Goal: Transaction & Acquisition: Purchase product/service

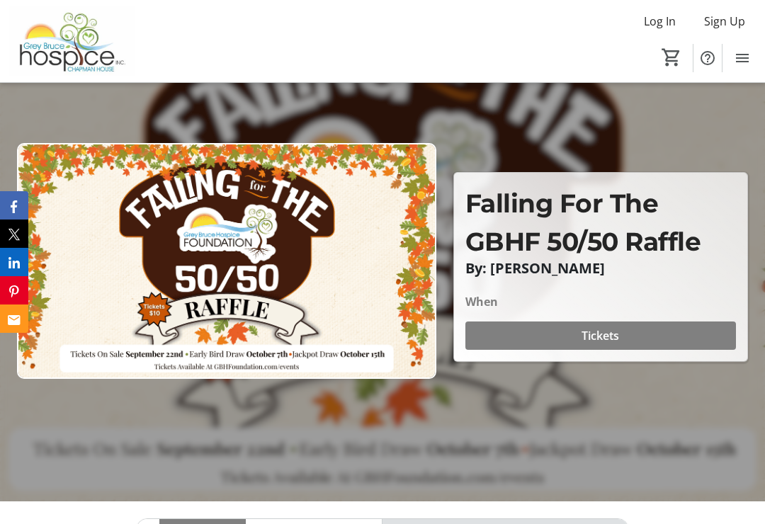
scroll to position [110, 0]
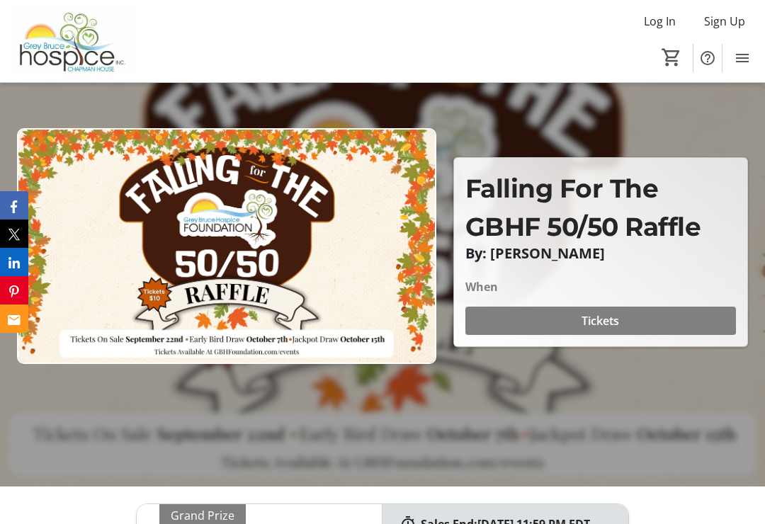
click at [647, 334] on span at bounding box center [600, 321] width 271 height 34
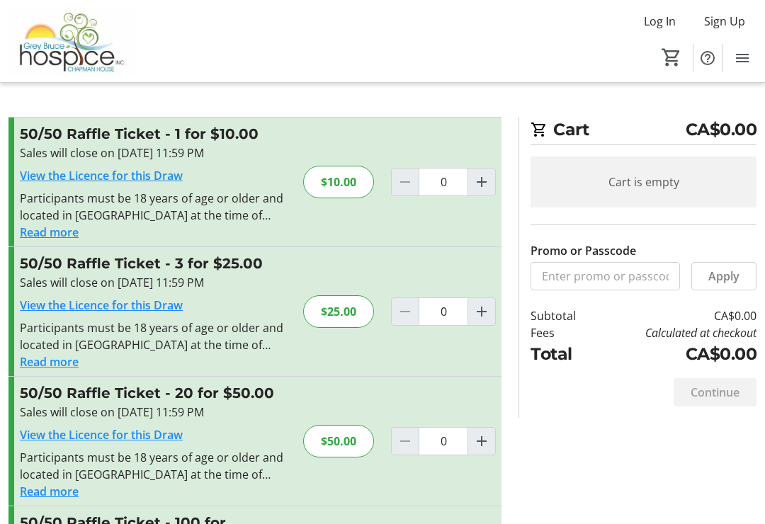
click at [479, 315] on mat-icon "Increment by one" at bounding box center [481, 311] width 17 height 17
type input "1"
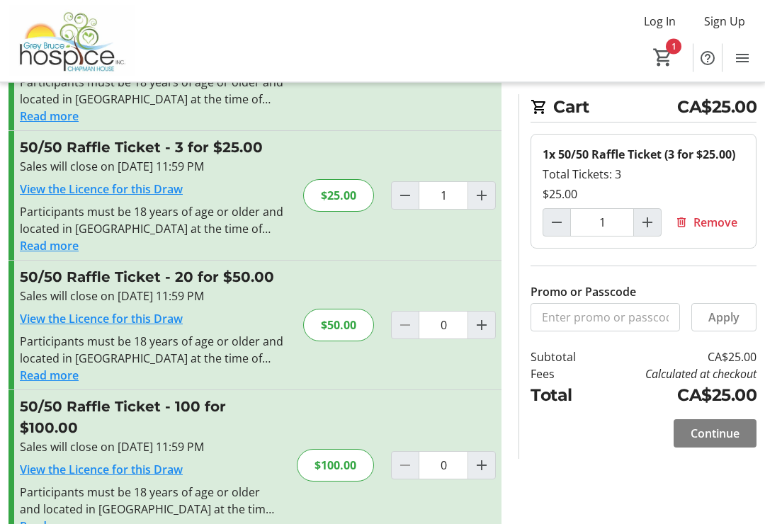
scroll to position [117, 0]
click at [726, 431] on span "Continue" at bounding box center [714, 433] width 49 height 17
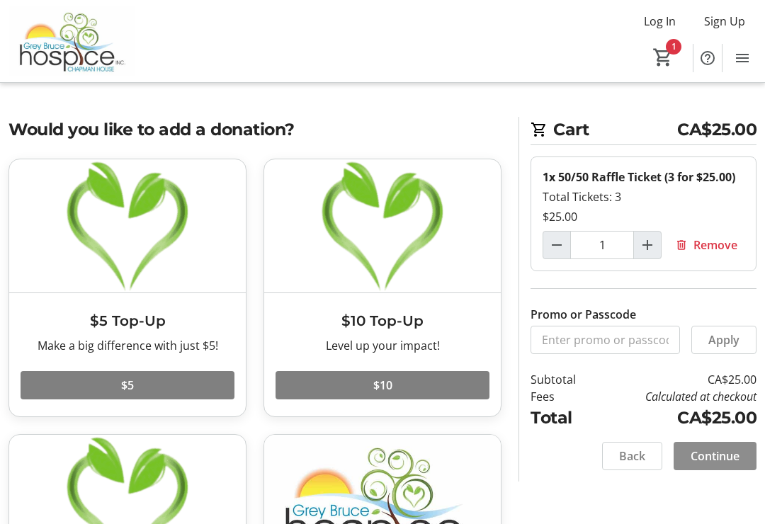
click at [728, 446] on span at bounding box center [714, 456] width 83 height 34
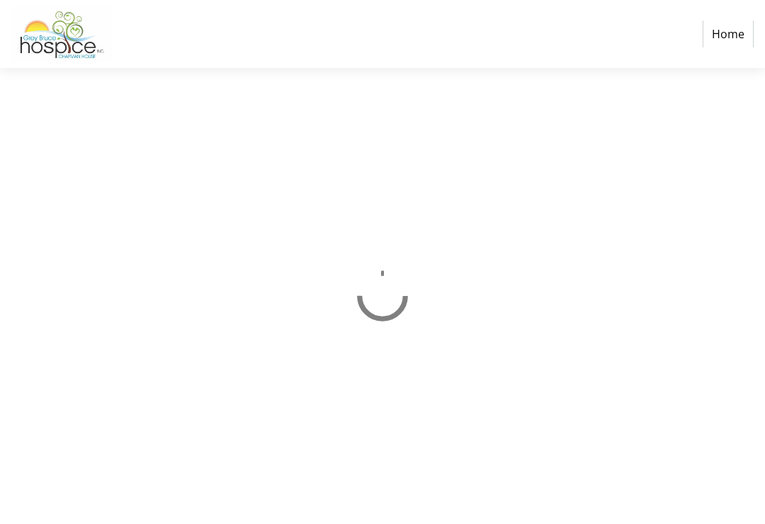
select select "CA"
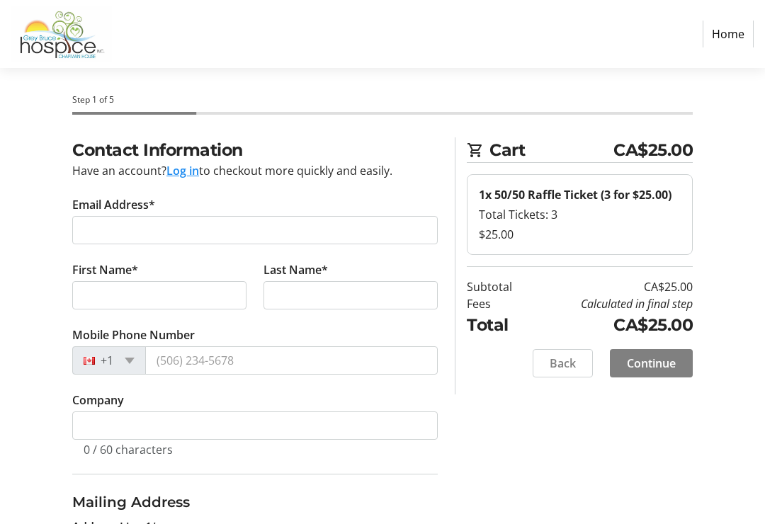
scroll to position [15, 0]
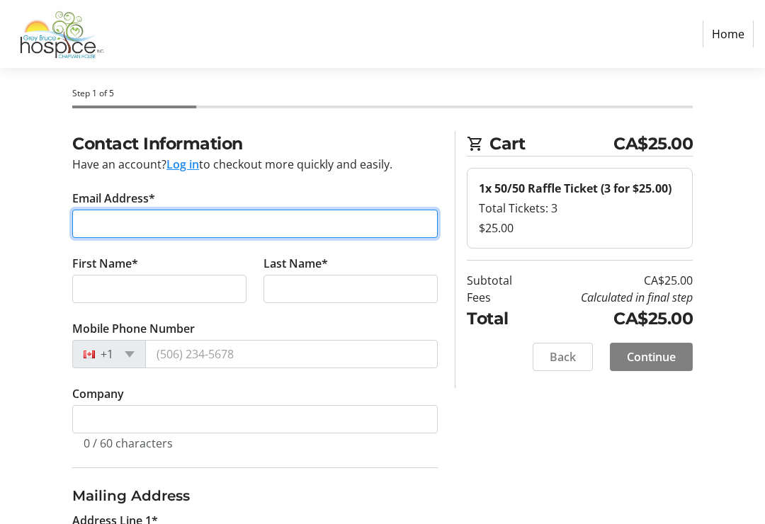
click at [176, 220] on input "Email Address*" at bounding box center [254, 224] width 365 height 28
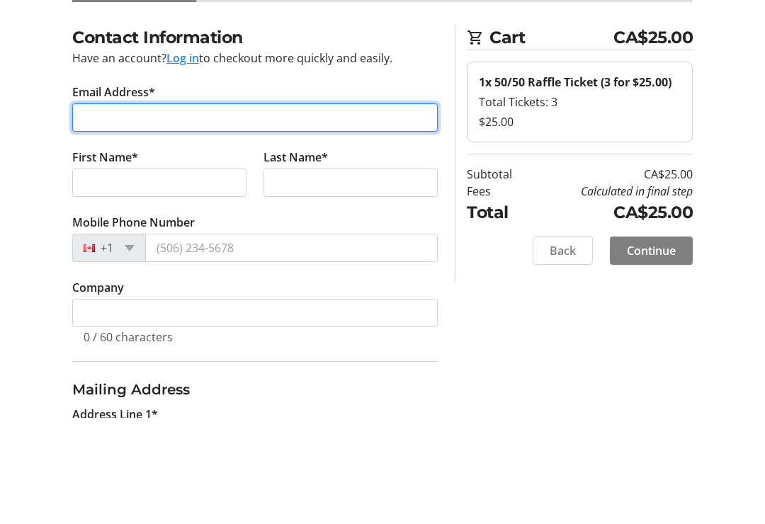
type input "[PERSON_NAME][EMAIL_ADDRESS][DOMAIN_NAME]"
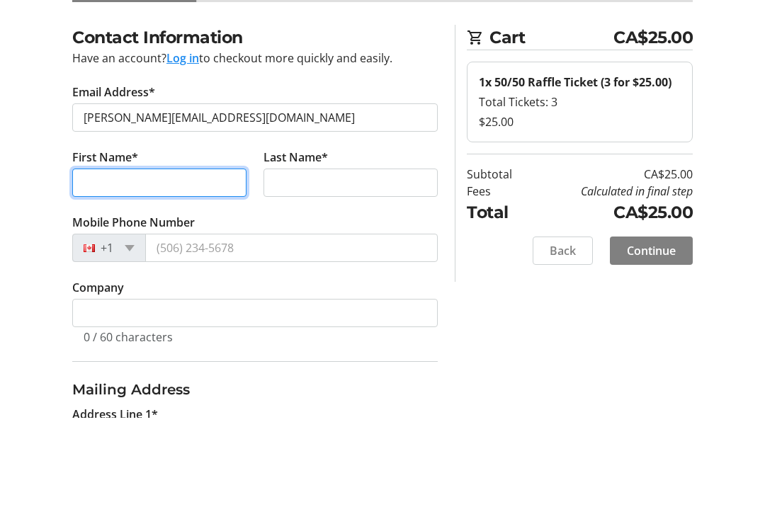
scroll to position [121, 0]
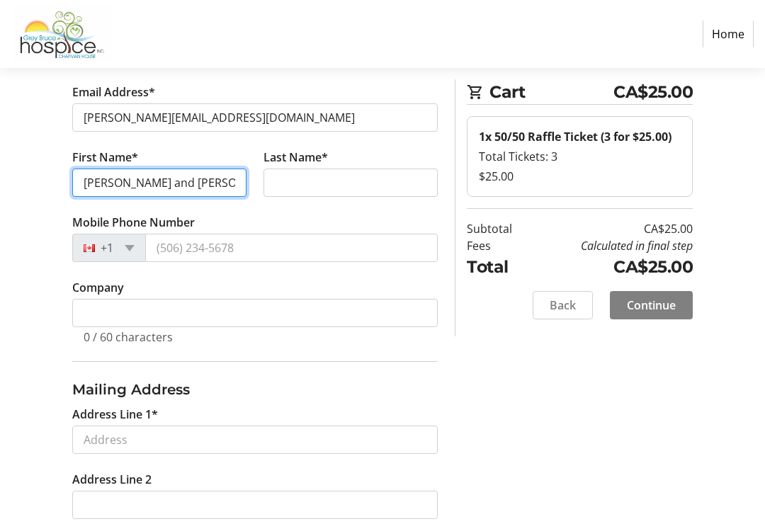
type input "[PERSON_NAME] and [PERSON_NAME]"
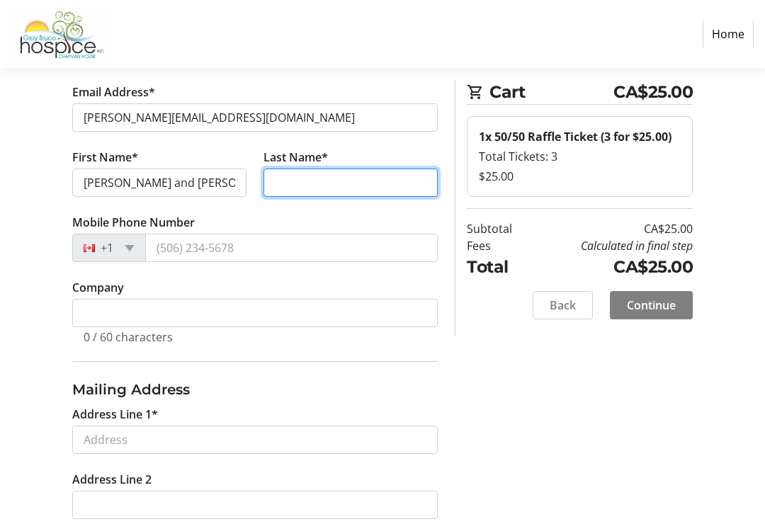
click at [345, 183] on input "Last Name*" at bounding box center [350, 183] width 174 height 28
type input "[PERSON_NAME]"
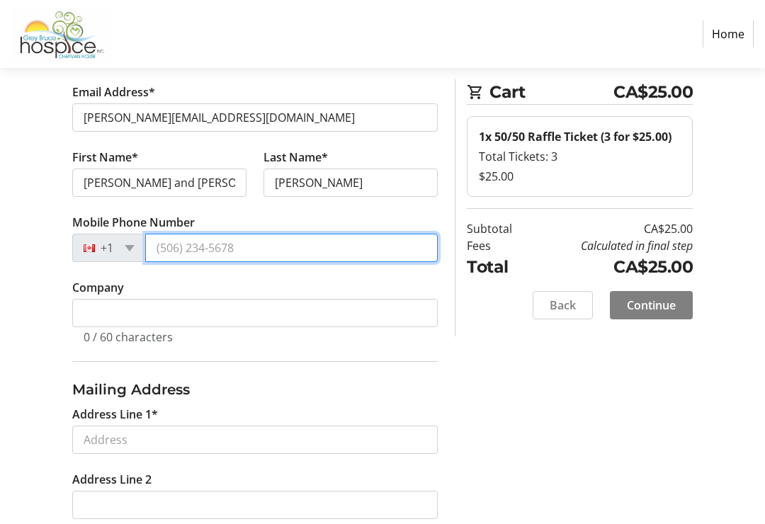
click at [194, 249] on input "Mobile Phone Number" at bounding box center [291, 248] width 292 height 28
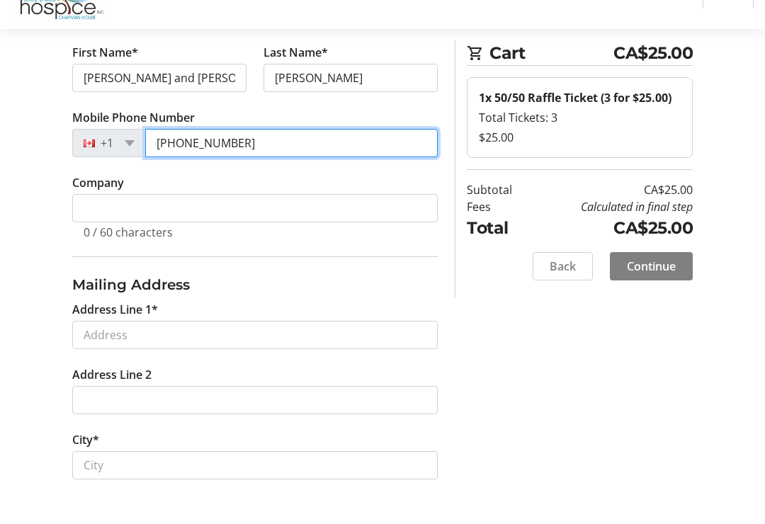
scroll to position [193, 0]
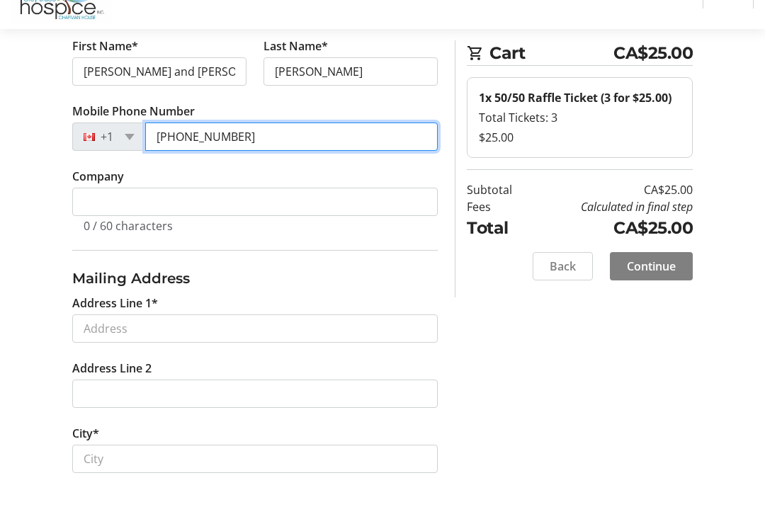
type input "[PHONE_NUMBER]"
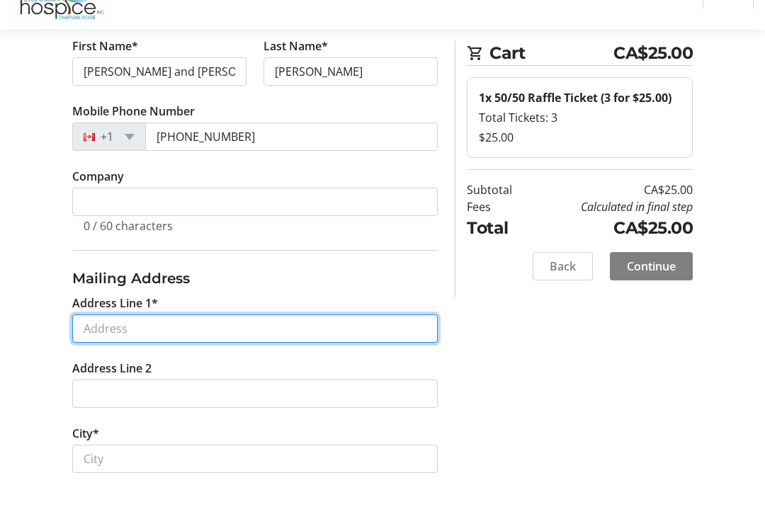
click at [137, 353] on input "Address Line 1*" at bounding box center [254, 367] width 365 height 28
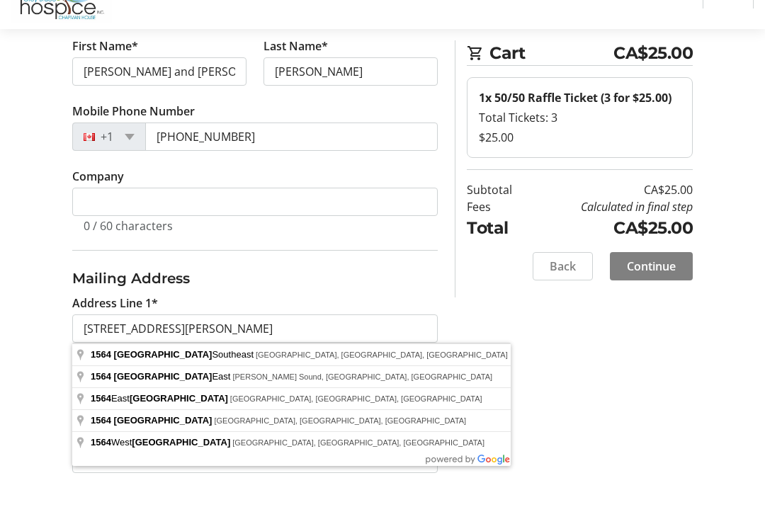
type input "[STREET_ADDRESS]"
type input "[PERSON_NAME] Sound"
select select "ON"
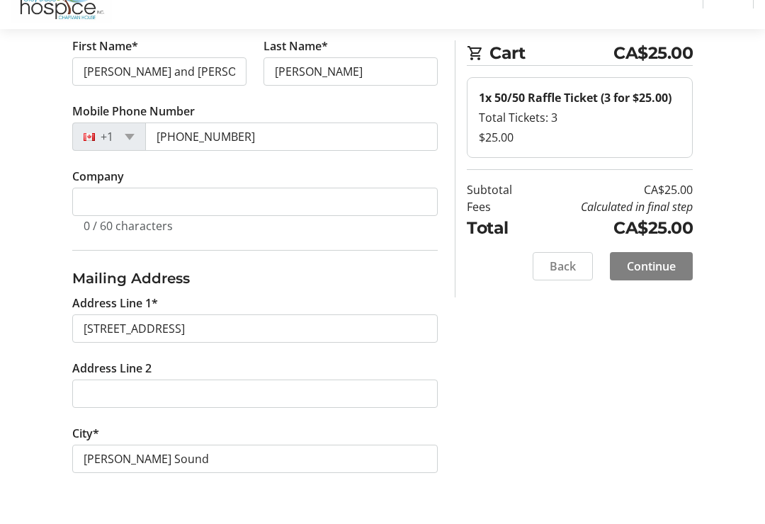
scroll to position [233, 0]
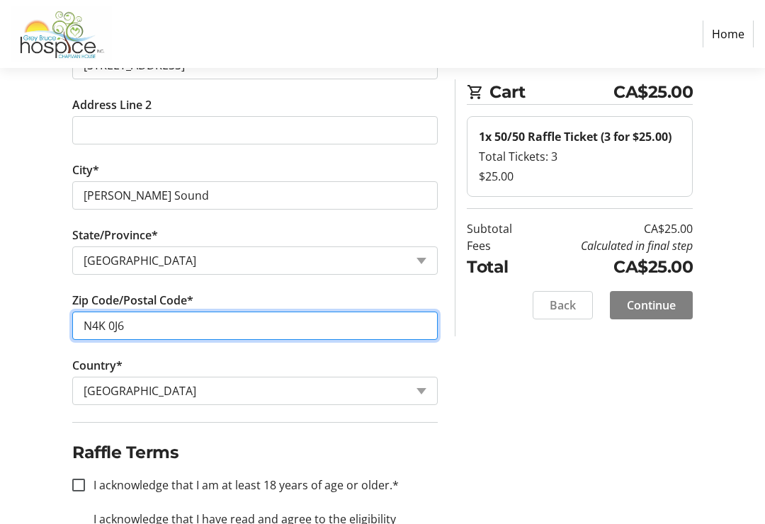
click at [189, 324] on input "N4K 0J6" at bounding box center [254, 326] width 365 height 28
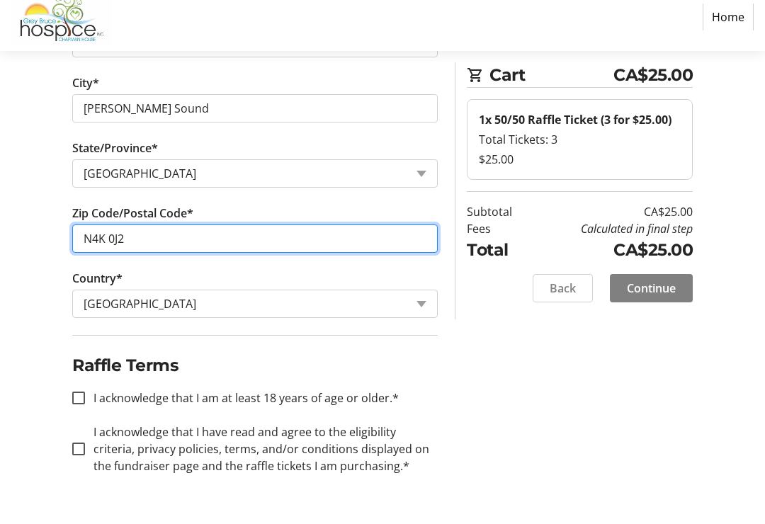
scroll to position [567, 0]
type input "N4K 0J2"
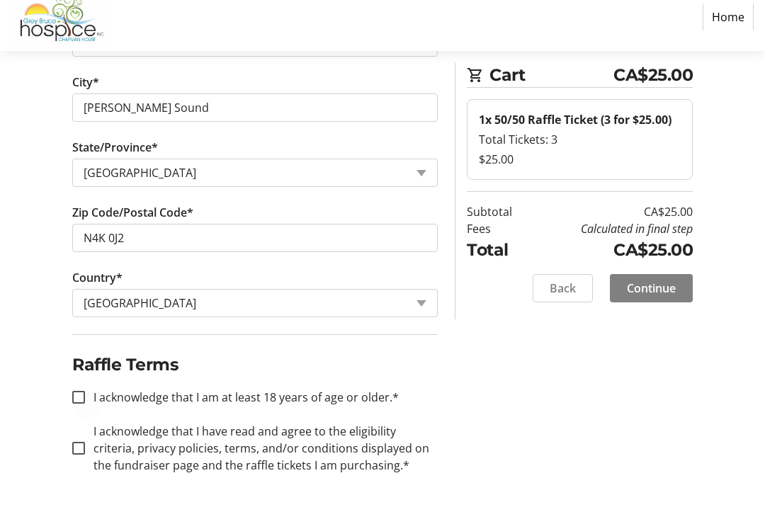
click at [88, 397] on div at bounding box center [79, 414] width 34 height 34
checkbox input "true"
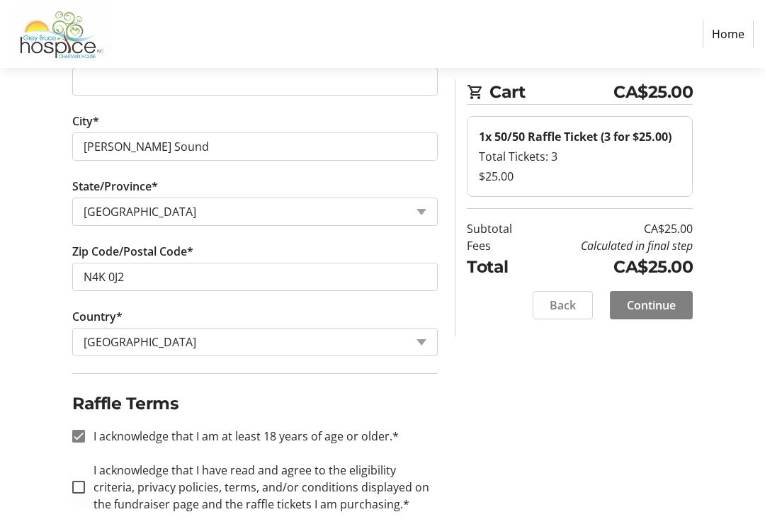
click at [91, 484] on div at bounding box center [79, 487] width 34 height 34
checkbox input "true"
click at [658, 307] on span "Continue" at bounding box center [651, 305] width 49 height 17
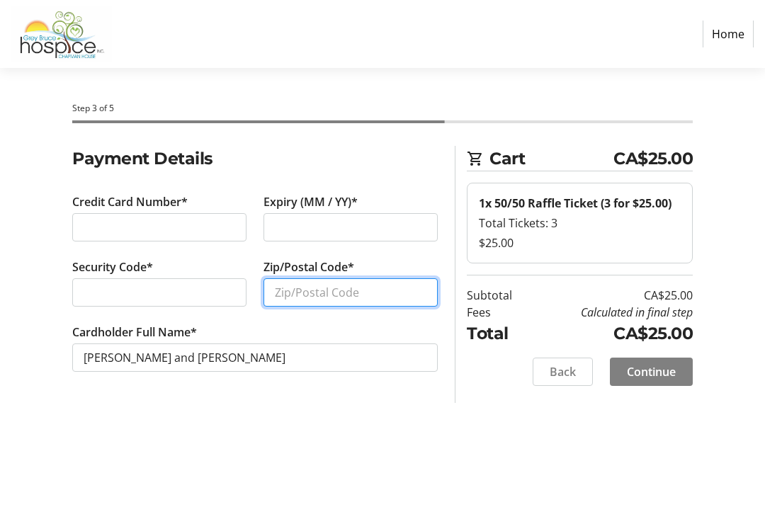
click at [358, 294] on input "Zip/Postal Code*" at bounding box center [350, 292] width 174 height 28
type input "N4K 0J2"
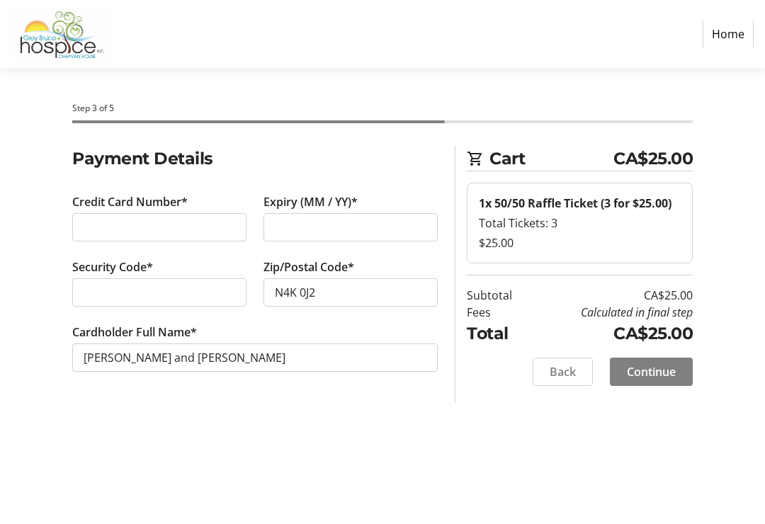
click at [666, 371] on span "Continue" at bounding box center [651, 371] width 49 height 17
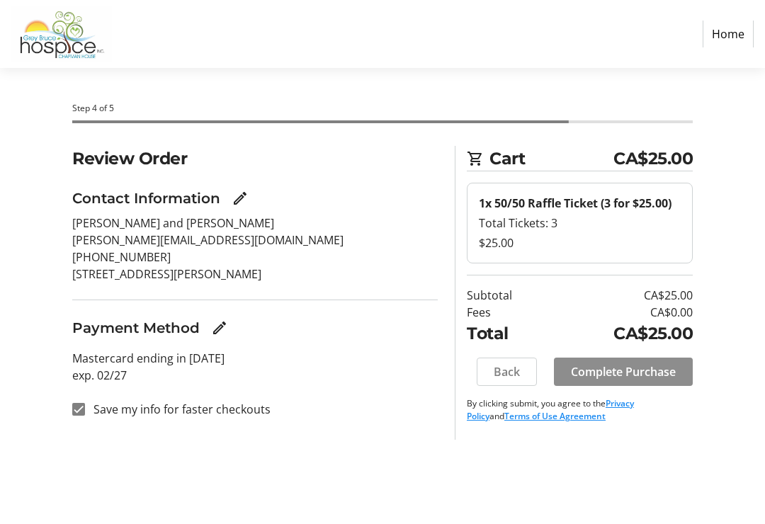
click at [647, 370] on span "Complete Purchase" at bounding box center [623, 371] width 105 height 17
